Goal: Transaction & Acquisition: Subscribe to service/newsletter

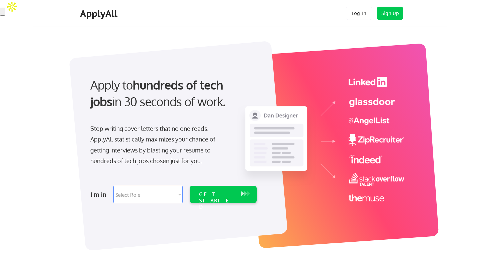
click at [170, 198] on select "Select Role Software Engineering Product Management Customer Success Sales UI/U…" at bounding box center [147, 194] width 69 height 17
select select ""engineering""
click at [113, 186] on select "Select Role Software Engineering Product Management Customer Success Sales UI/U…" at bounding box center [147, 194] width 69 height 17
select select ""engineering""
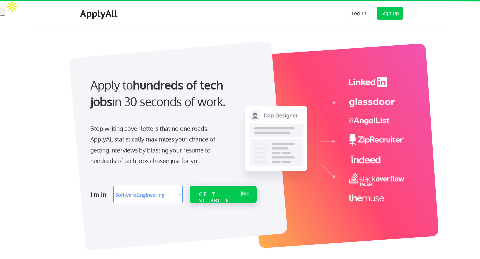
click at [209, 198] on div "GET STARTED" at bounding box center [217, 200] width 36 height 19
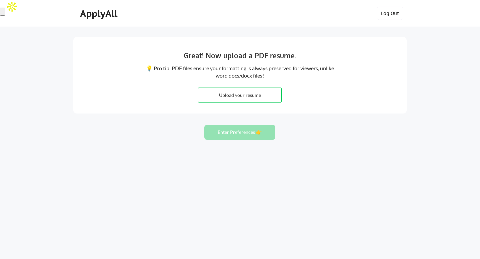
click at [258, 95] on input "file" at bounding box center [239, 95] width 83 height 14
type input "C:\fakepath\Yeshvanth Resume DA.pdf"
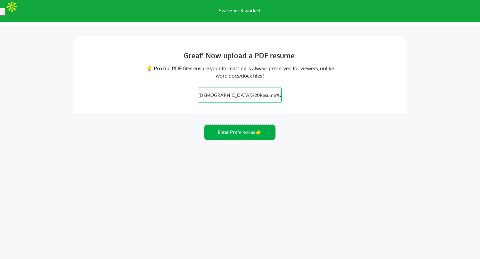
click at [229, 131] on button "Enter Preferences 👉" at bounding box center [239, 132] width 71 height 15
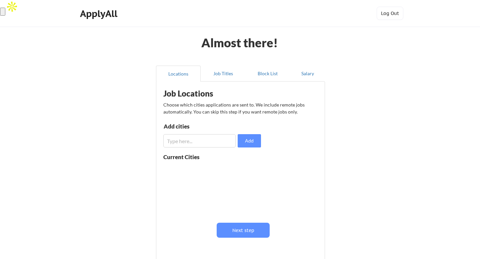
click at [211, 138] on input "input" at bounding box center [199, 140] width 72 height 13
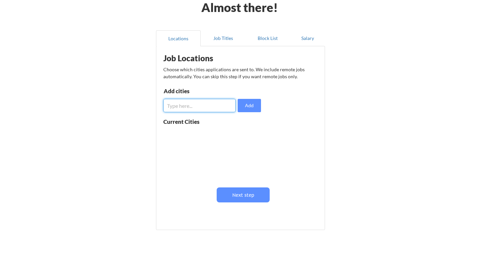
scroll to position [38, 0]
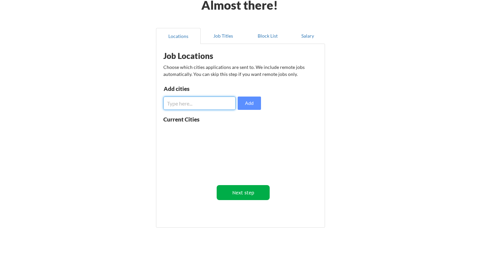
click at [236, 199] on button "Next step" at bounding box center [243, 192] width 53 height 15
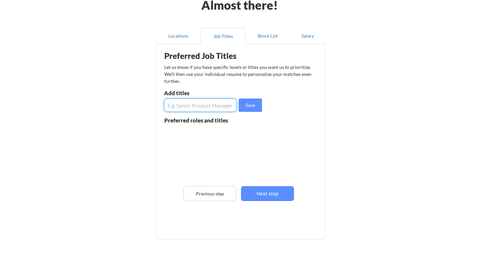
click at [196, 107] on input "input" at bounding box center [200, 105] width 73 height 13
type input "Software Engineer"
click at [247, 108] on button "Save" at bounding box center [250, 105] width 23 height 13
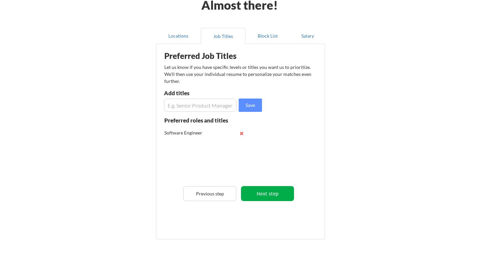
click at [257, 194] on button "Next step" at bounding box center [267, 193] width 53 height 15
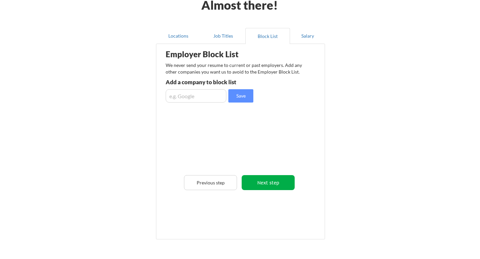
click at [256, 183] on button "Next step" at bounding box center [268, 182] width 53 height 15
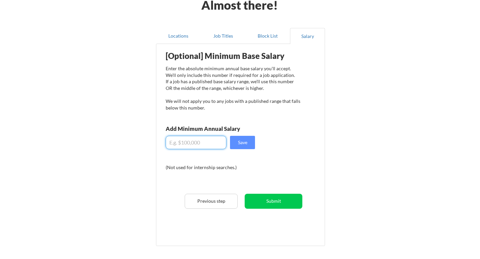
click at [204, 140] on input "input" at bounding box center [196, 142] width 61 height 13
type input "$100,000"
click at [263, 200] on button "Submit" at bounding box center [274, 201] width 58 height 15
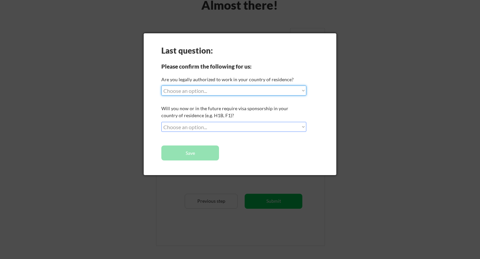
click at [196, 93] on select "Choose an option... Yes, I am a US Citizen Yes, I am a Canadian Citizen Yes, I …" at bounding box center [233, 91] width 145 height 10
select select ""yes__i_am_here_on_a_visa__h1b__opt__etc__""
click at [161, 86] on select "Choose an option... Yes, I am a US Citizen Yes, I am a Canadian Citizen Yes, I …" at bounding box center [233, 91] width 145 height 10
click at [184, 126] on select "Choose an option... No, I will not need sponsorship Yes, I will need sponsorship" at bounding box center [233, 127] width 145 height 10
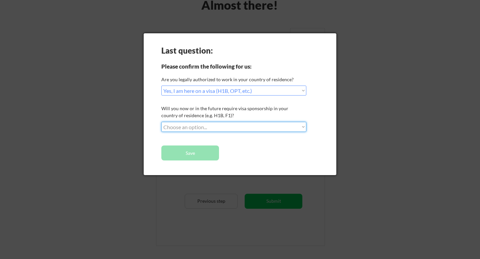
select select ""yes__i_will_need_sponsorship""
click at [161, 122] on select "Choose an option... No, I will not need sponsorship Yes, I will need sponsorship" at bounding box center [233, 127] width 145 height 10
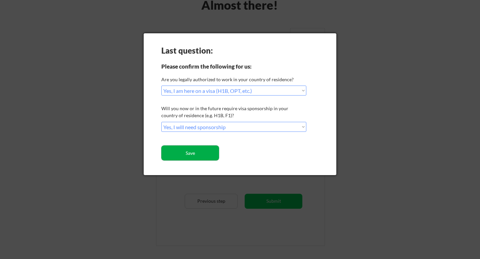
click at [184, 153] on button "Save" at bounding box center [190, 153] width 58 height 15
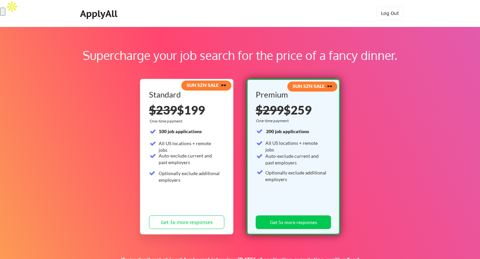
scroll to position [10, 0]
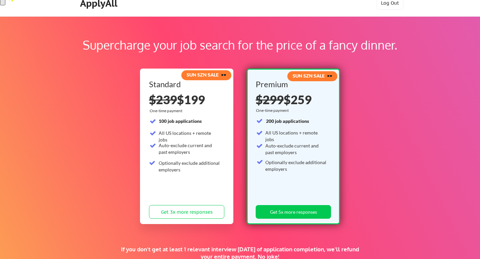
click at [238, 63] on div "Supercharge your job search for the price of a fancy dinner. SUN SZN SALE 🕶️ St…" at bounding box center [240, 198] width 480 height 365
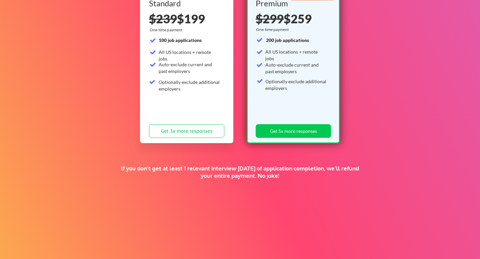
scroll to position [132, 0]
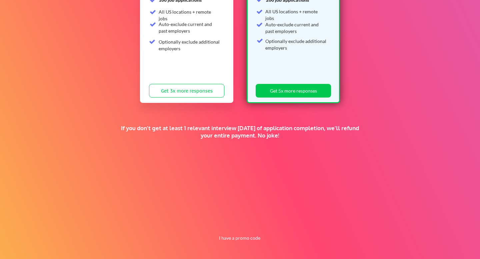
click at [249, 146] on div "If you don't get at least 1 relevant interview within 1 month of application co…" at bounding box center [240, 137] width 249 height 25
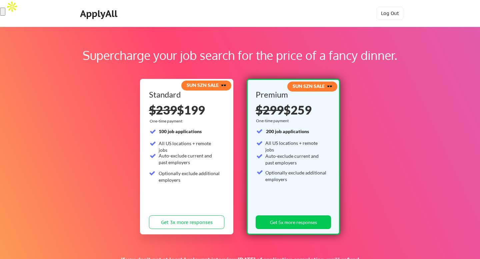
click at [93, 14] on div "ApplyAll" at bounding box center [99, 13] width 39 height 11
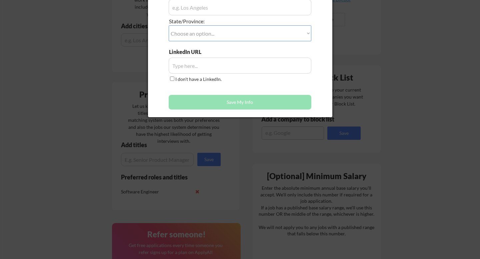
scroll to position [286, 0]
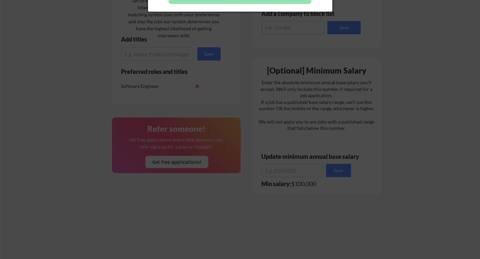
click at [327, 136] on div at bounding box center [240, 129] width 480 height 259
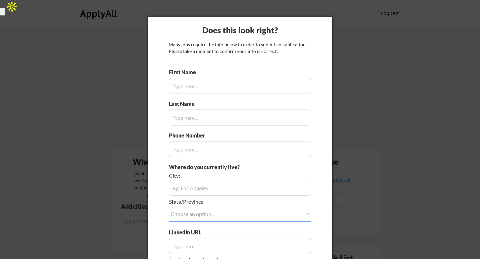
scroll to position [9, 0]
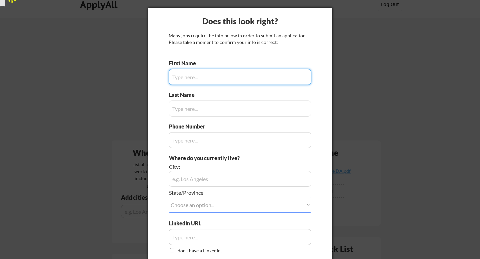
click at [213, 84] on input "input" at bounding box center [240, 77] width 143 height 16
type input "[PERSON_NAME]"
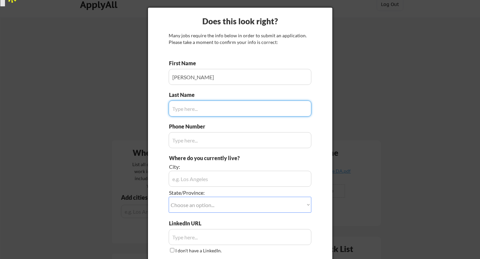
click at [211, 112] on input "input" at bounding box center [240, 109] width 143 height 16
type input "[PERSON_NAME]"
click at [213, 144] on input "input" at bounding box center [240, 140] width 143 height 16
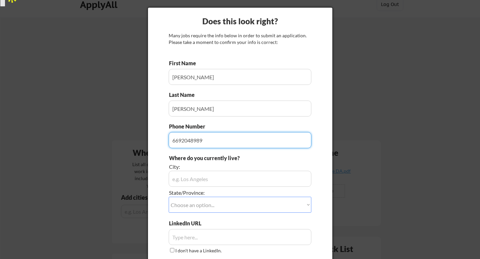
type input "6692048989"
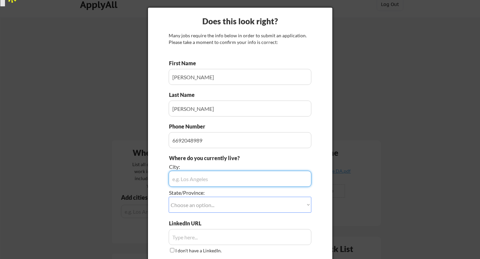
click at [210, 181] on input "input" at bounding box center [240, 179] width 143 height 16
type input "[GEOGRAPHIC_DATA][PERSON_NAME]"
click at [209, 203] on select "Choose an option... Other/Not Applicable [US_STATE] [US_STATE] [GEOGRAPHIC_DATA…" at bounding box center [240, 205] width 143 height 16
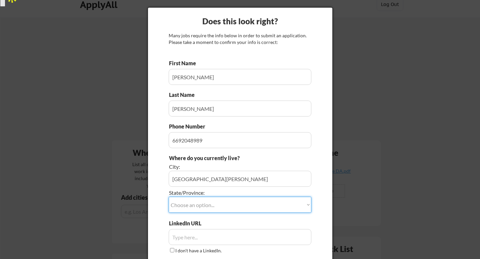
select select ""[US_STATE]""
click at [169, 197] on select "Choose an option... Other/Not Applicable [US_STATE] [US_STATE] [GEOGRAPHIC_DATA…" at bounding box center [240, 205] width 143 height 16
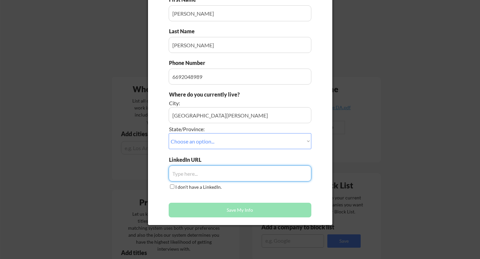
click at [188, 168] on input "input" at bounding box center [240, 174] width 143 height 16
click at [183, 189] on label "I don't have a LinkedIn." at bounding box center [198, 187] width 46 height 6
click at [174, 189] on input "I don't have a LinkedIn." at bounding box center [172, 187] width 4 height 4
checkbox input "true"
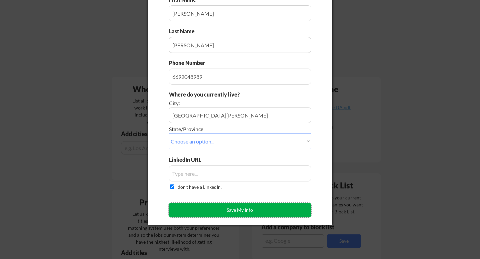
click at [200, 212] on button "Save My Info" at bounding box center [240, 210] width 143 height 15
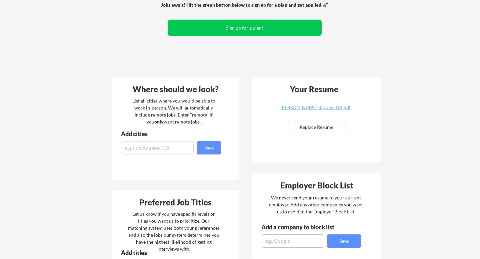
scroll to position [0, 0]
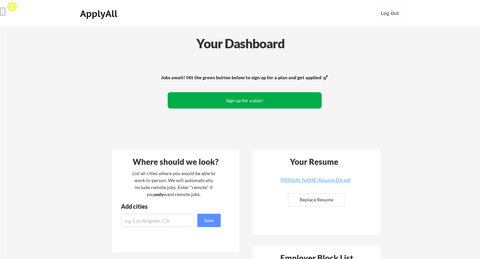
click at [224, 101] on button "Sign up for a plan!" at bounding box center [245, 100] width 154 height 16
